Goal: Find specific page/section: Find specific page/section

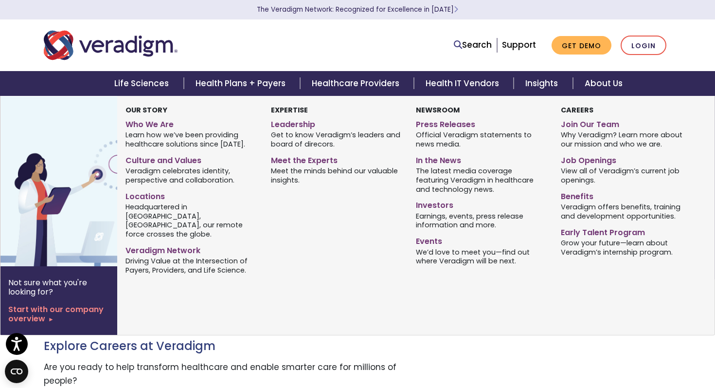
scroll to position [776, 0]
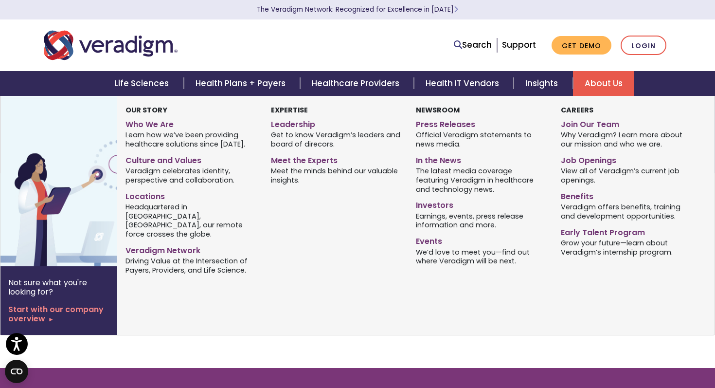
click at [613, 86] on link "About Us" at bounding box center [603, 83] width 61 height 25
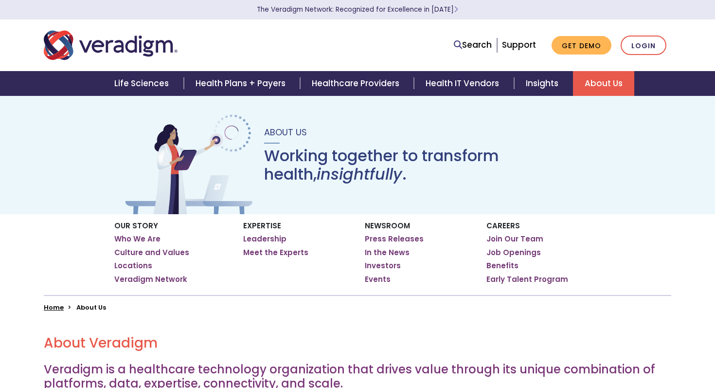
scroll to position [51, 0]
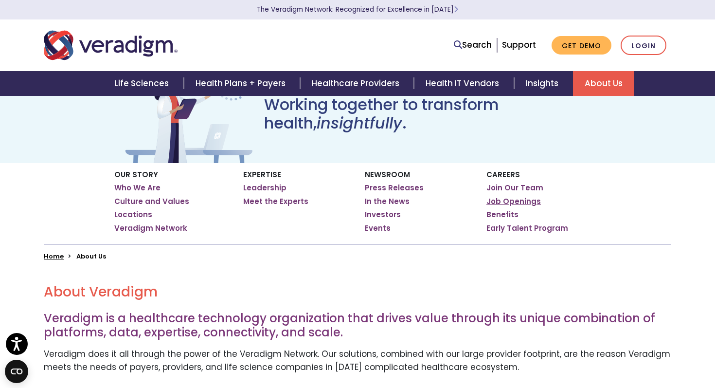
click at [505, 202] on link "Job Openings" at bounding box center [514, 202] width 54 height 10
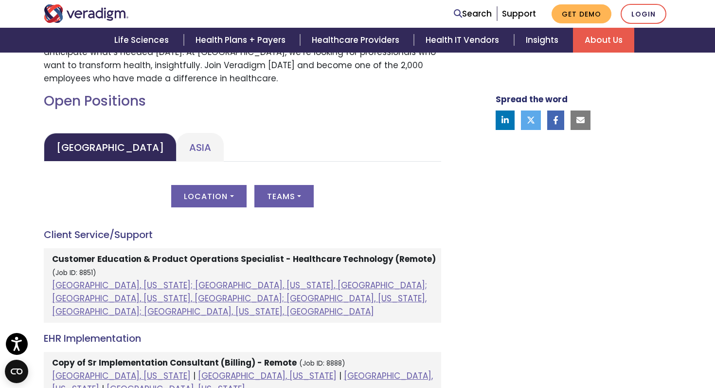
scroll to position [408, 0]
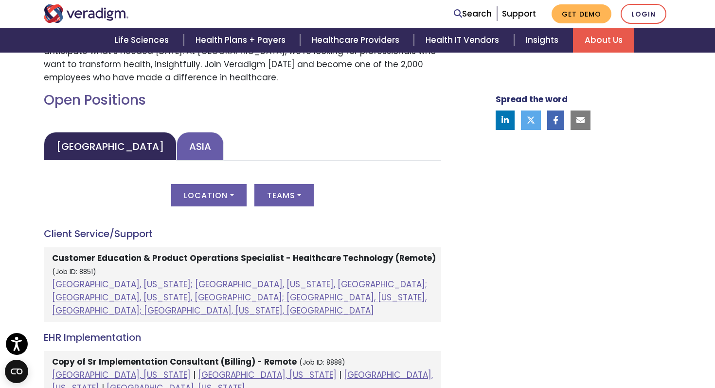
click at [177, 150] on link "Asia" at bounding box center [200, 146] width 47 height 29
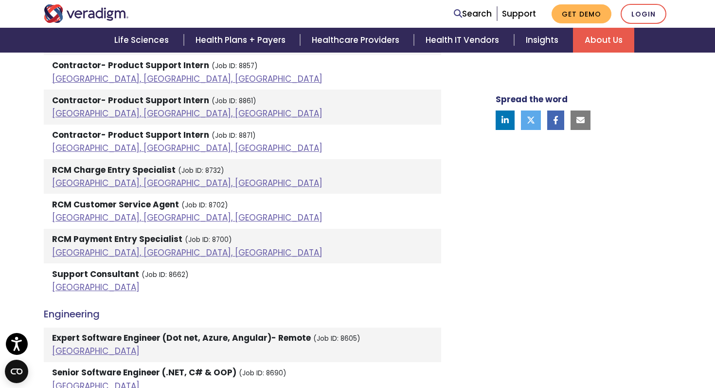
scroll to position [855, 0]
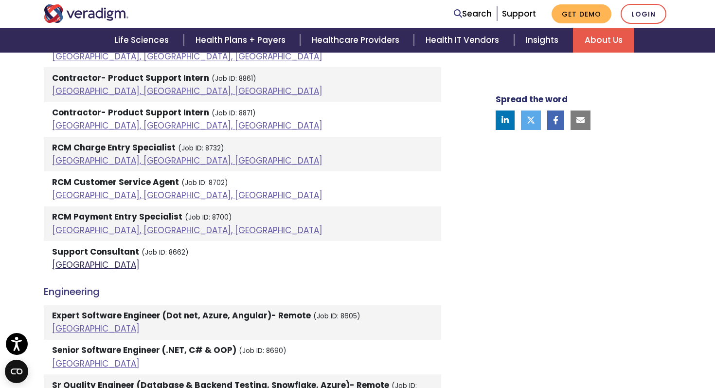
click at [64, 266] on link "India" at bounding box center [96, 265] width 88 height 12
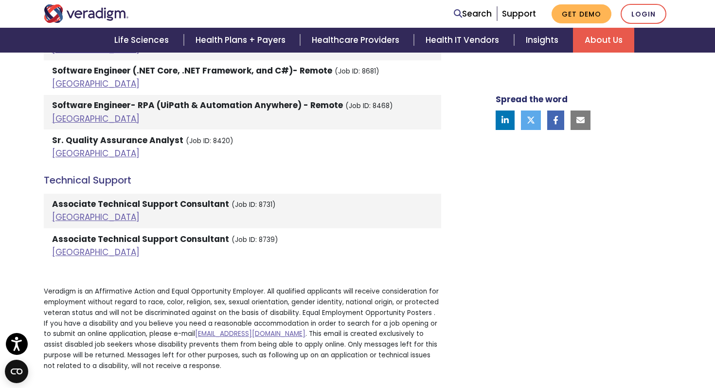
scroll to position [1886, 0]
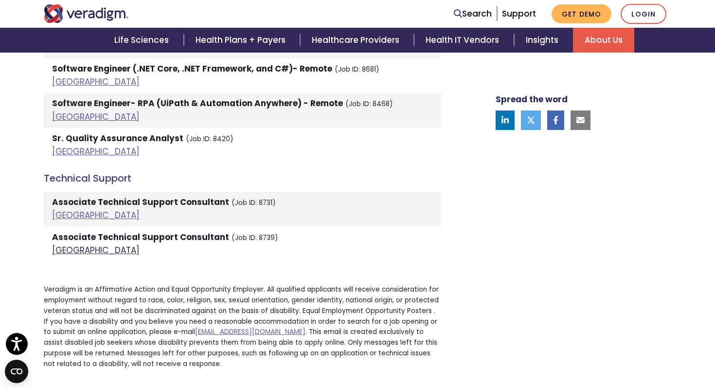
click at [64, 244] on link "India" at bounding box center [96, 250] width 88 height 12
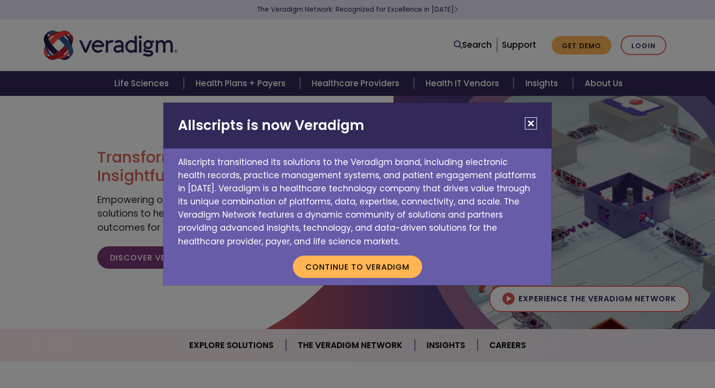
scroll to position [776, 0]
